Goal: Book appointment/travel/reservation

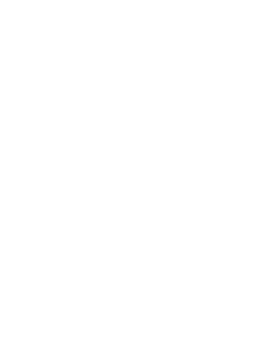
scroll to position [4, 0]
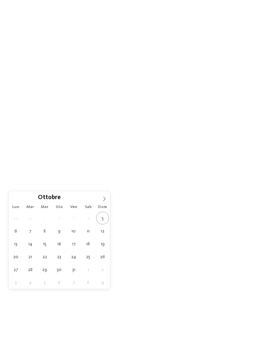
click at [106, 202] on span at bounding box center [104, 196] width 11 height 11
click at [104, 199] on icon at bounding box center [104, 198] width 5 height 5
type div "[DATE]"
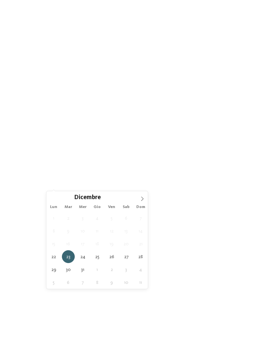
type div "[DATE]"
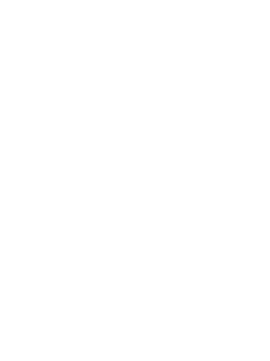
click at [33, 180] on span "[DATE]" at bounding box center [26, 178] width 19 height 5
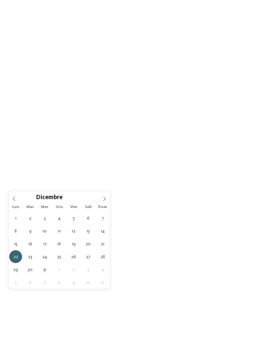
type div "[DATE]"
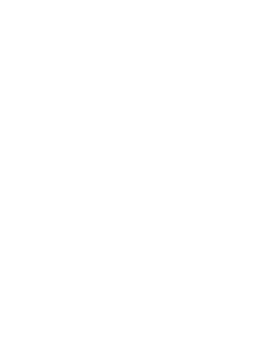
click at [112, 180] on span "Regione" at bounding box center [102, 178] width 19 height 5
click at [175, 144] on div at bounding box center [174, 147] width 7 height 7
click at [175, 171] on div at bounding box center [174, 174] width 7 height 7
click at [171, 184] on div at bounding box center [174, 187] width 7 height 7
click at [176, 197] on div at bounding box center [174, 200] width 7 height 7
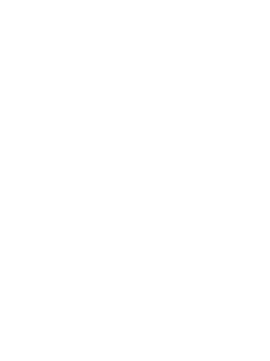
click at [173, 157] on div at bounding box center [174, 160] width 7 height 7
click at [150, 217] on div "accetta" at bounding box center [135, 223] width 86 height 13
click at [155, 179] on div at bounding box center [157, 177] width 5 height 3
click at [119, 88] on div "Sauna per famiglie" at bounding box center [83, 94] width 86 height 13
click at [121, 157] on div at bounding box center [122, 160] width 7 height 7
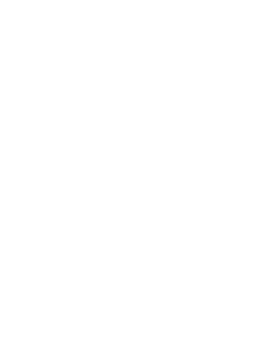
click at [146, 298] on div "accetta" at bounding box center [135, 304] width 191 height 13
click at [243, 184] on link "trova l’hotel" at bounding box center [244, 178] width 36 height 12
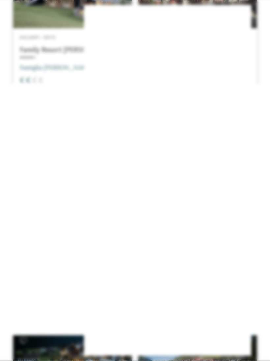
scroll to position [816, 0]
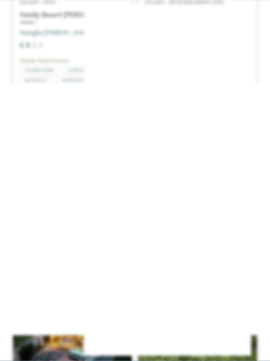
click at [260, 112] on icon at bounding box center [257, 118] width 14 height 12
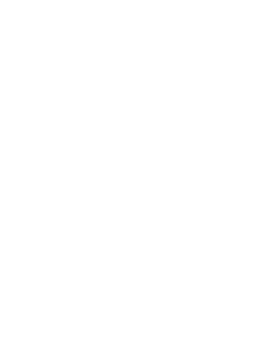
scroll to position [955, 0]
click at [193, 231] on address "Dolomiti – S. [PERSON_NAME]/Val Gardena" at bounding box center [197, 233] width 105 height 6
